Goal: Task Accomplishment & Management: Manage account settings

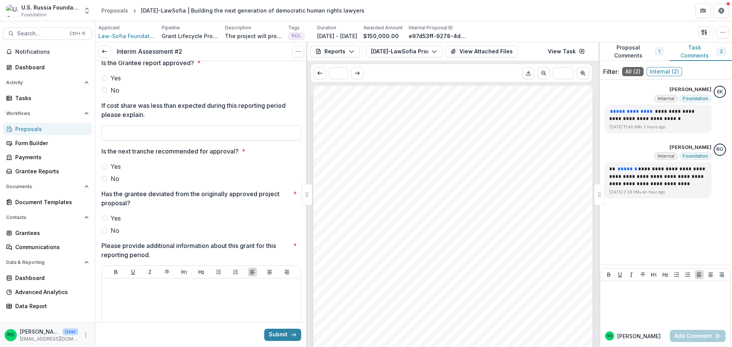
scroll to position [152, 0]
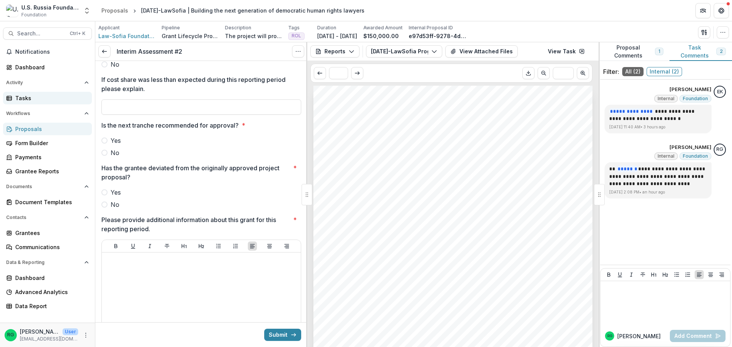
click at [27, 98] on div "Tasks" at bounding box center [50, 98] width 70 height 8
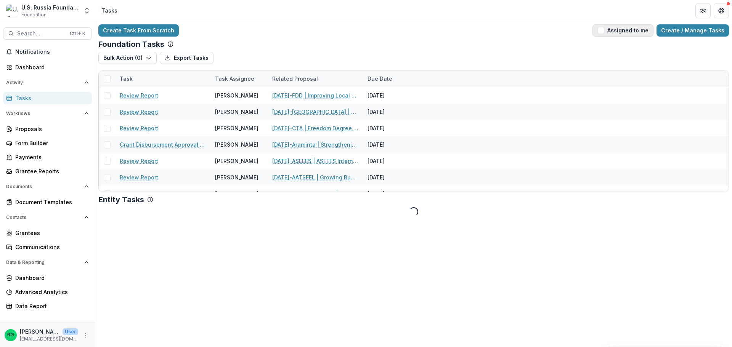
click at [604, 30] on span "button" at bounding box center [600, 30] width 7 height 7
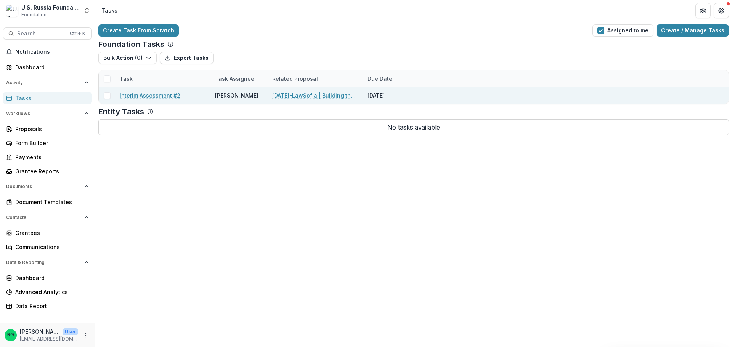
click at [153, 93] on link "Interim Assessment #2" at bounding box center [150, 95] width 61 height 8
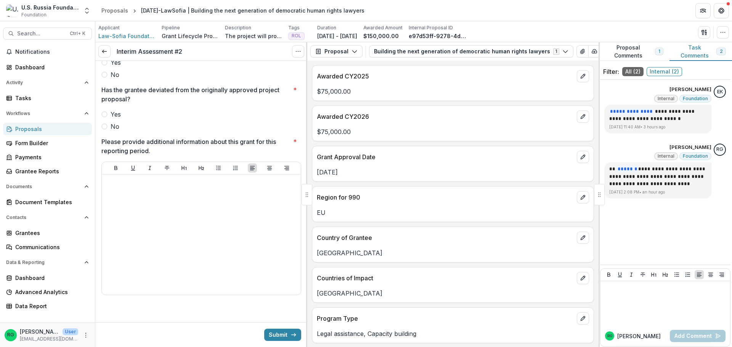
scroll to position [231, 0]
click at [25, 96] on div "Tasks" at bounding box center [50, 98] width 70 height 8
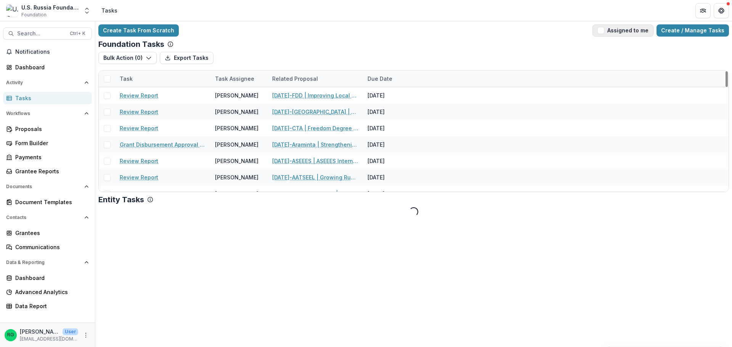
click at [604, 32] on span "button" at bounding box center [600, 30] width 7 height 7
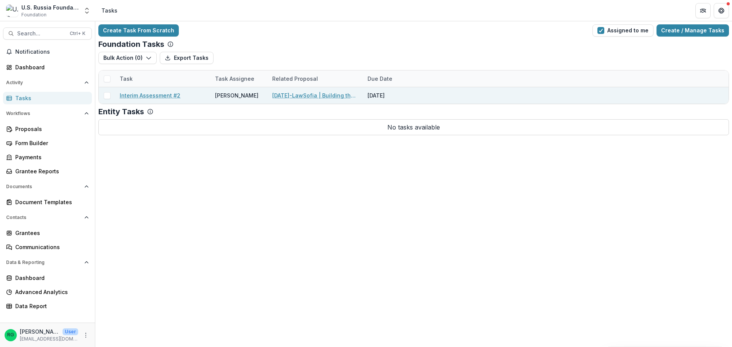
click at [298, 93] on link "[DATE]-LawSofia | Building the next generation of democratic human rights lawye…" at bounding box center [315, 95] width 86 height 8
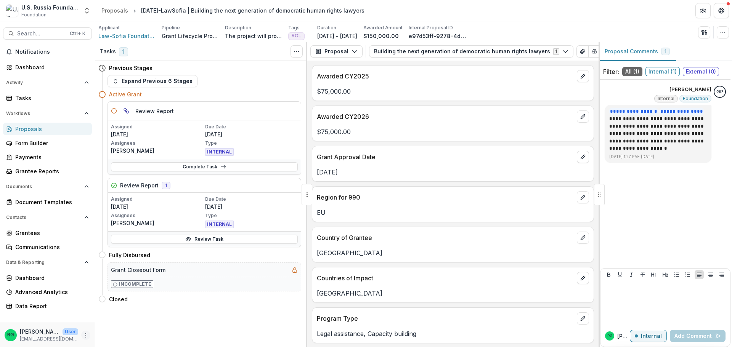
click at [87, 335] on icon "More" at bounding box center [86, 335] width 6 height 6
click at [120, 332] on button "Logout" at bounding box center [136, 331] width 82 height 13
